Goal: Task Accomplishment & Management: Manage account settings

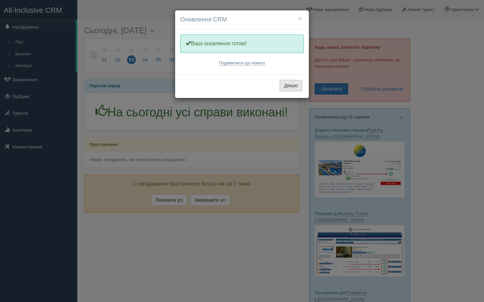
click at [295, 89] on button "Дякую" at bounding box center [291, 85] width 23 height 11
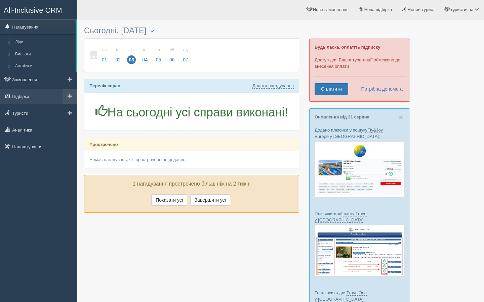
click at [29, 99] on link "Підбірки" at bounding box center [38, 96] width 77 height 15
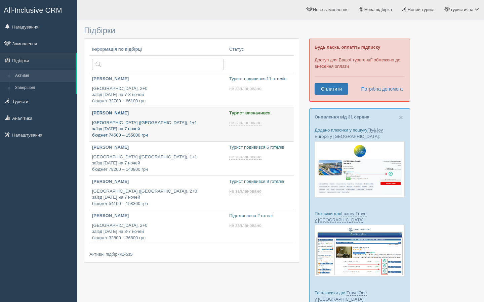
type input "[DATE] 9:05"
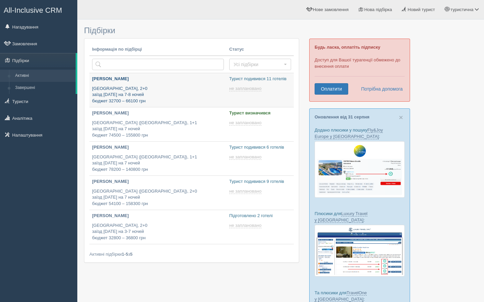
type input "[DATE] 13:00"
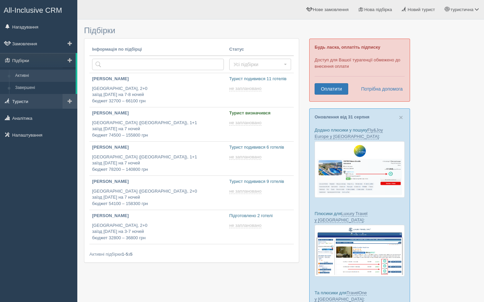
click at [24, 101] on link "Туристи" at bounding box center [38, 101] width 77 height 15
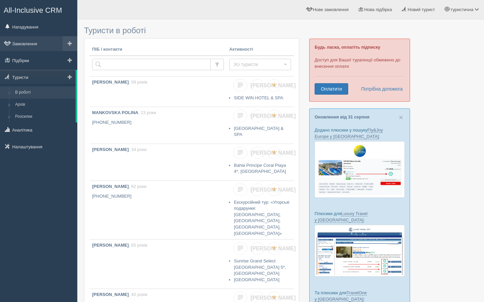
click at [71, 46] on span at bounding box center [70, 43] width 5 height 5
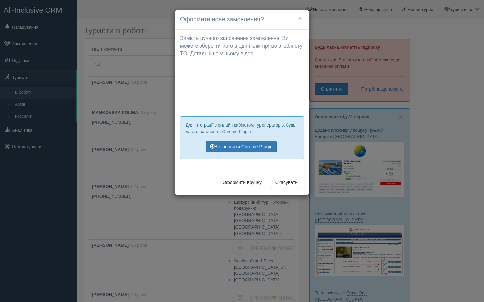
click at [299, 24] on h4 "Оформити нове замовлення?" at bounding box center [242, 19] width 124 height 9
click at [298, 22] on button "×" at bounding box center [300, 18] width 4 height 7
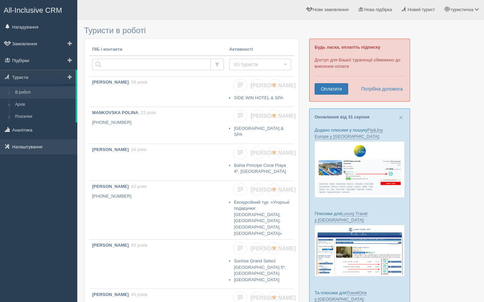
click at [42, 149] on link "Налаштування" at bounding box center [38, 146] width 77 height 15
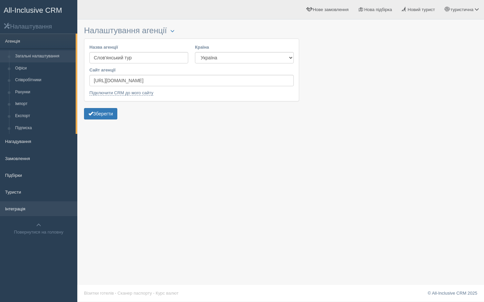
click at [21, 210] on link "Інтеграція" at bounding box center [38, 209] width 77 height 15
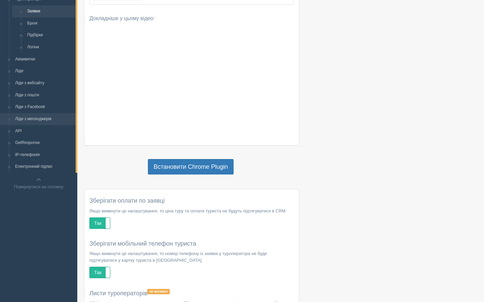
scroll to position [139, 0]
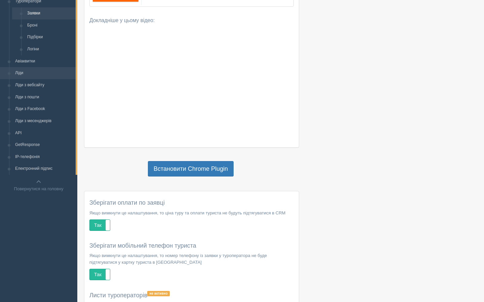
click at [22, 73] on link "Ліди" at bounding box center [44, 73] width 64 height 12
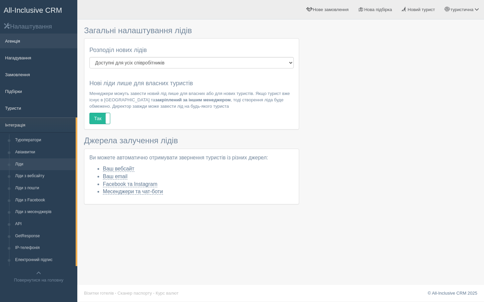
click at [15, 39] on link "Агенція" at bounding box center [38, 41] width 77 height 15
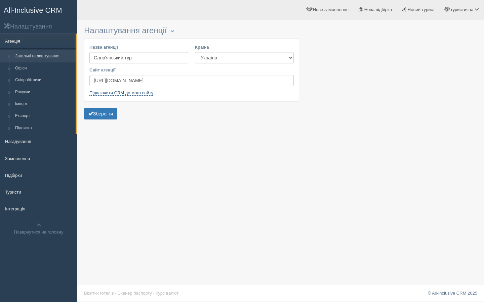
click at [122, 95] on link "Підключити CRM до мого сайту" at bounding box center [121, 92] width 64 height 5
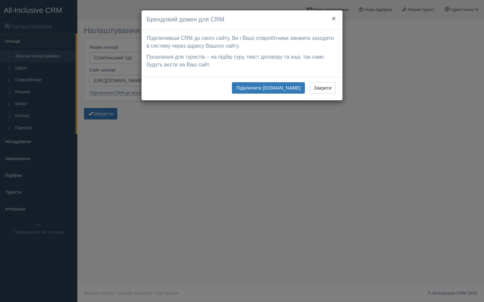
click at [333, 18] on button "×" at bounding box center [334, 18] width 4 height 7
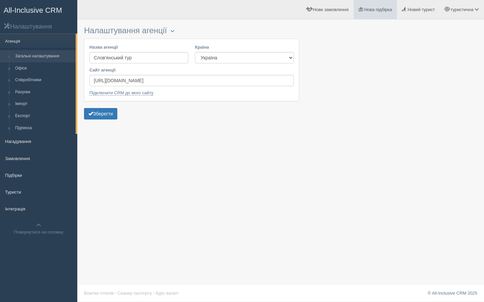
click at [374, 11] on span "Нова підбірка" at bounding box center [378, 9] width 28 height 5
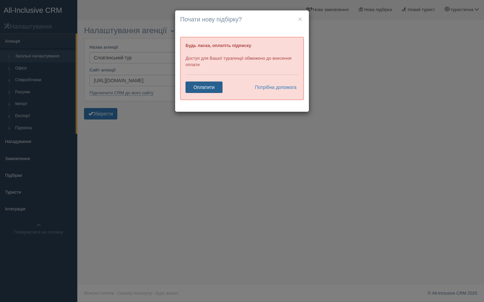
click at [209, 88] on link "Оплатити" at bounding box center [203, 87] width 37 height 11
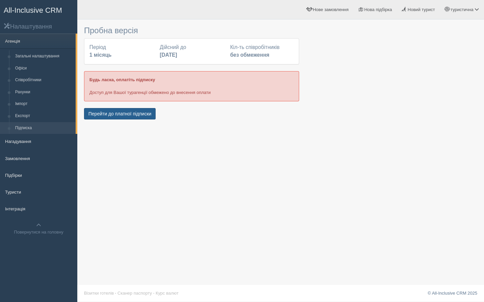
click at [127, 115] on button "Перейти до платної підписки" at bounding box center [120, 113] width 72 height 11
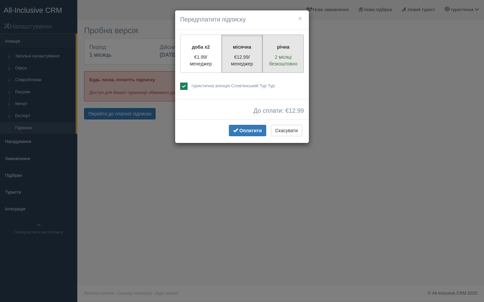
click at [281, 56] on p "2 місяці безкоштовно" at bounding box center [283, 60] width 33 height 13
radio input "true"
